Goal: Information Seeking & Learning: Check status

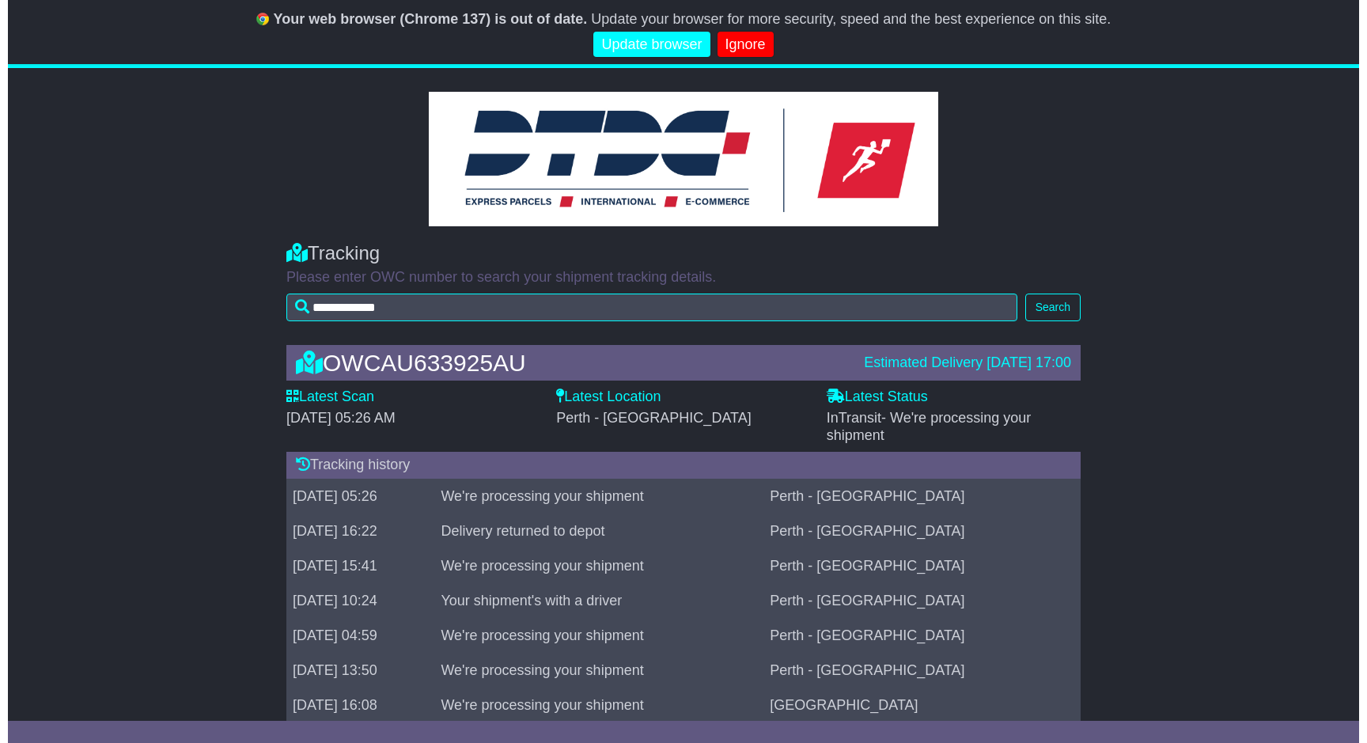
scroll to position [17, 0]
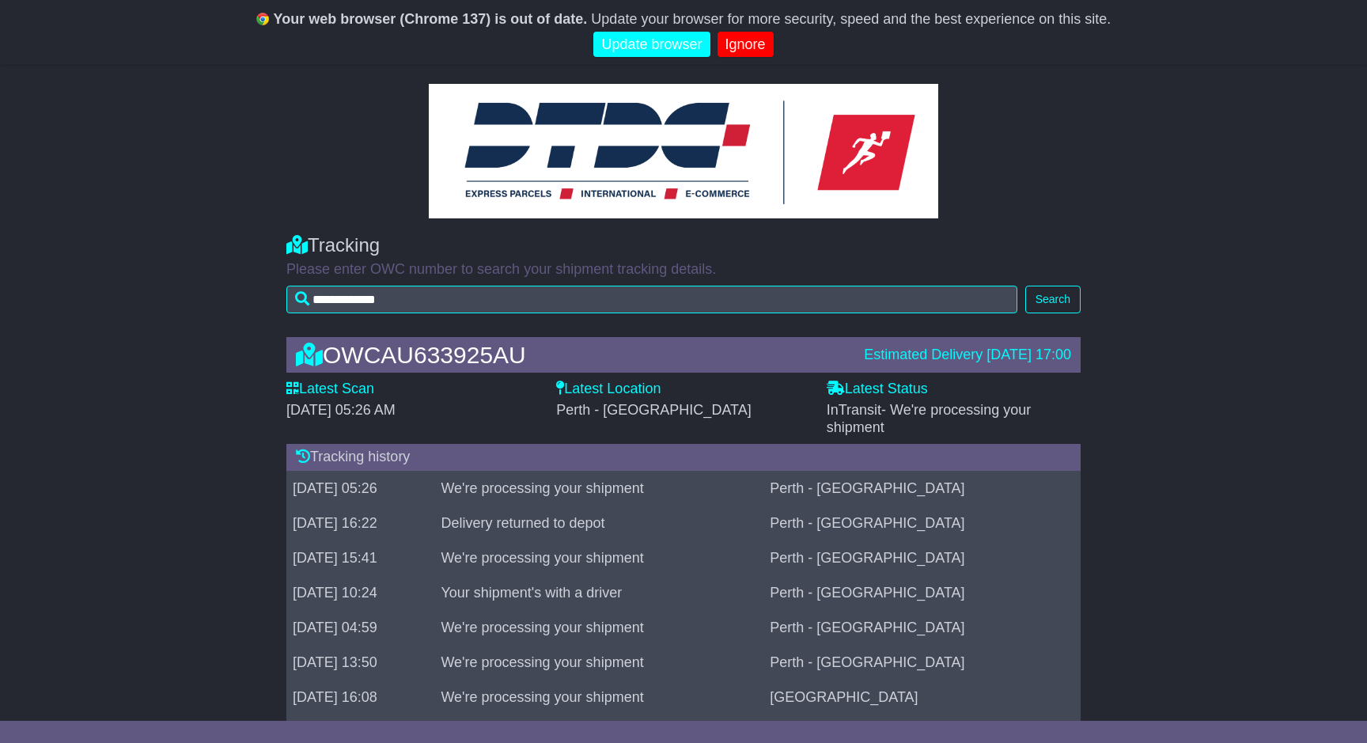
scroll to position [10, 0]
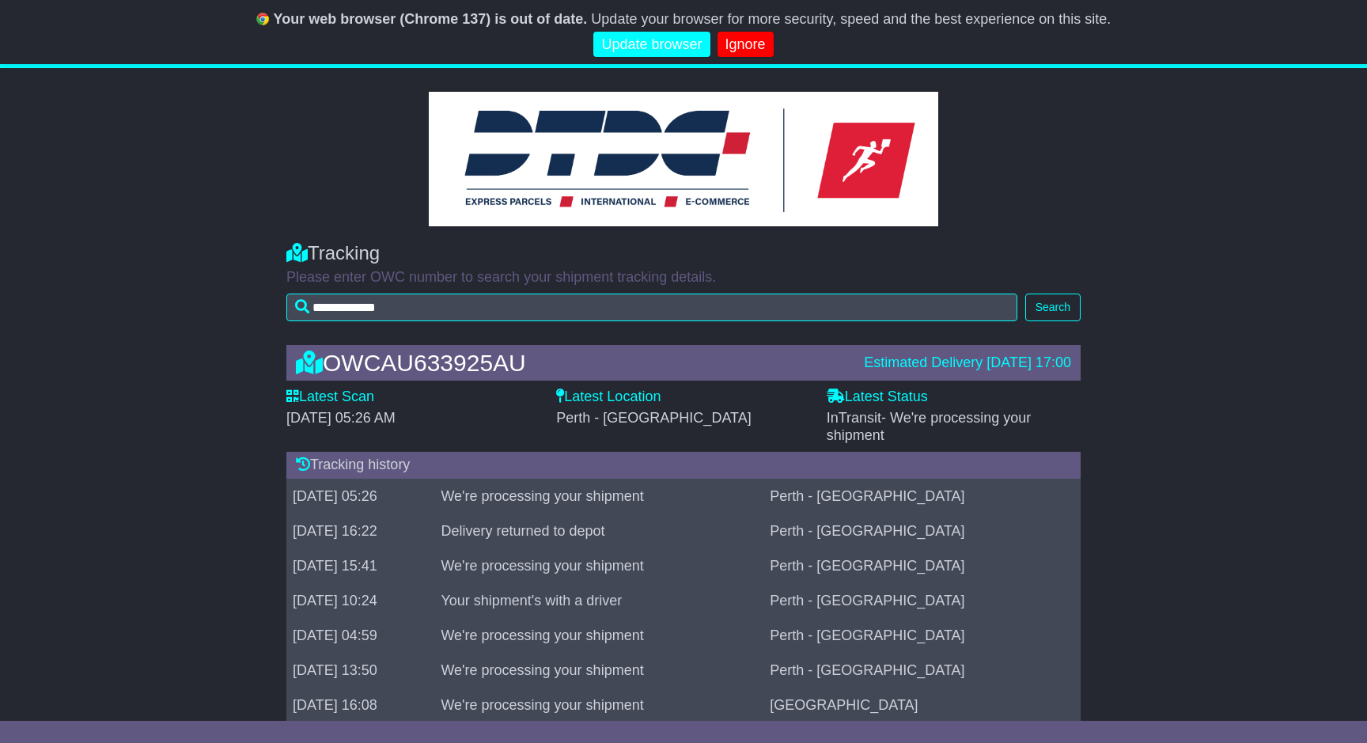
scroll to position [10, 0]
